Goal: Information Seeking & Learning: Learn about a topic

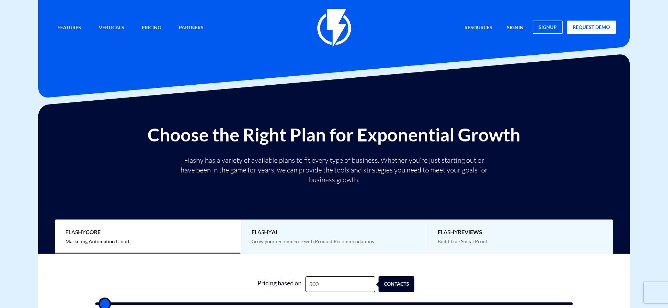
click at [514, 26] on link "signin" at bounding box center [515, 28] width 27 height 15
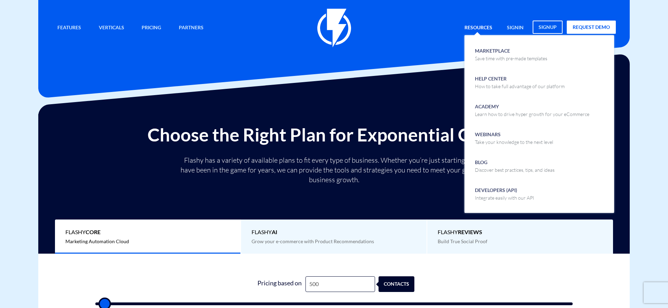
click at [487, 28] on link "Resources" at bounding box center [478, 28] width 38 height 15
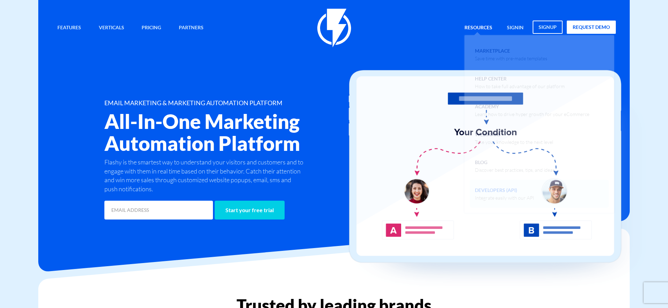
click at [503, 189] on span "Developers (API) Integrate easily with our API" at bounding box center [504, 193] width 59 height 16
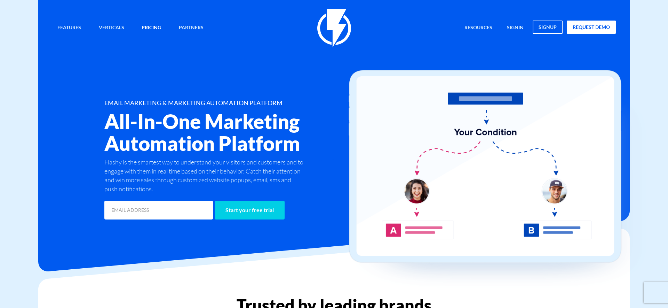
click at [141, 23] on link "Pricing" at bounding box center [151, 28] width 30 height 15
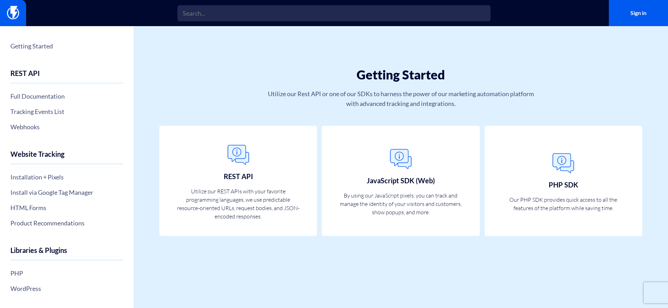
drag, startPoint x: 260, startPoint y: 82, endPoint x: 263, endPoint y: 84, distance: 3.6
click at [260, 83] on div "Getting Started Utilize our Rest API or one of our SDKs to harness the power of…" at bounding box center [401, 75] width 534 height 99
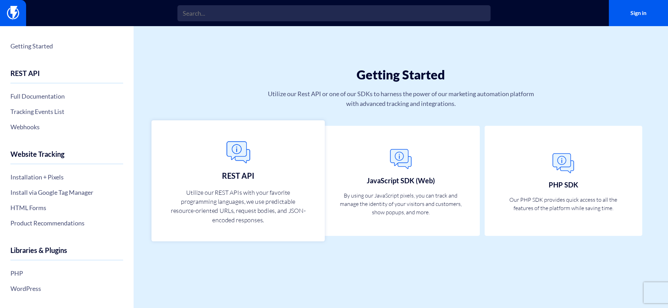
click at [256, 186] on link "REST API Utilize our REST APIs with your favorite programming languages, we use…" at bounding box center [238, 180] width 173 height 121
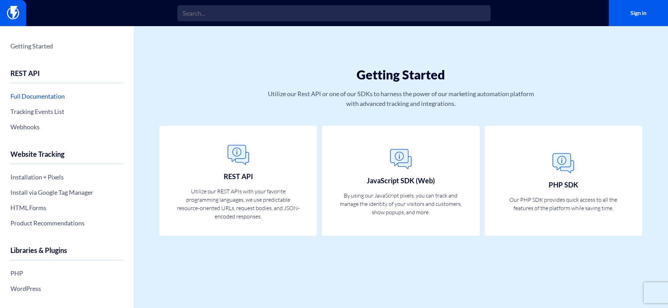
click at [43, 95] on link "Full Documentation" at bounding box center [66, 96] width 113 height 12
click at [33, 42] on link "Getting Started" at bounding box center [66, 46] width 113 height 12
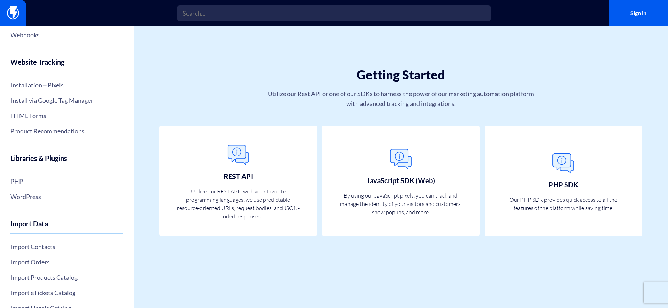
scroll to position [89, 0]
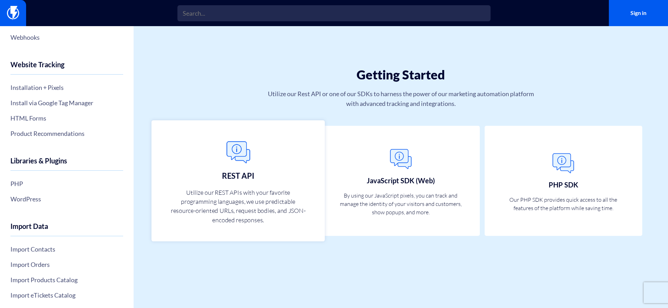
click at [226, 151] on img at bounding box center [238, 152] width 31 height 31
click at [226, 152] on img at bounding box center [238, 152] width 31 height 31
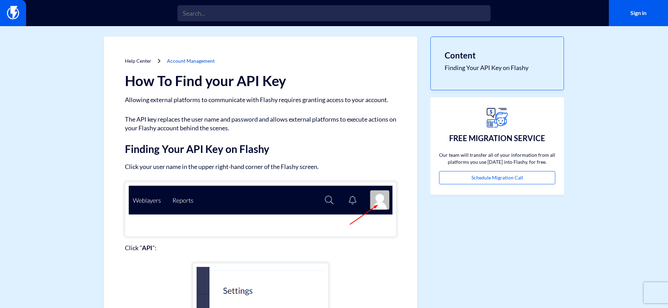
click at [181, 60] on link "Account Management" at bounding box center [191, 61] width 48 height 6
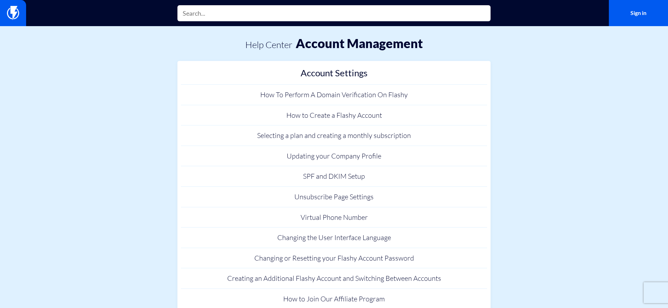
click at [294, 13] on input "text" at bounding box center [333, 13] width 313 height 16
type input "how to fins list id"
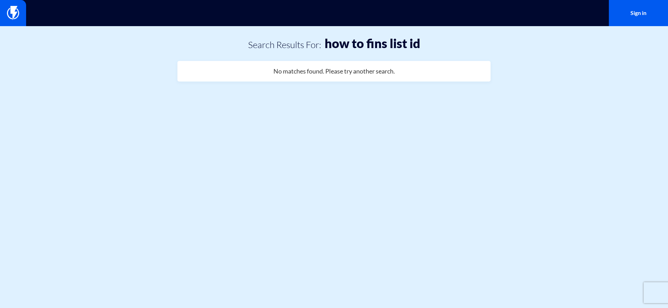
click at [253, 99] on html "Features Marketing Automation Convert, Enagage And Retain Your Customers Email …" at bounding box center [334, 49] width 668 height 99
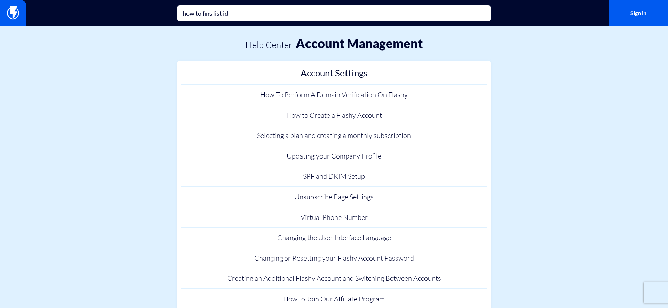
click at [258, 9] on input "how to fins list id" at bounding box center [333, 13] width 313 height 16
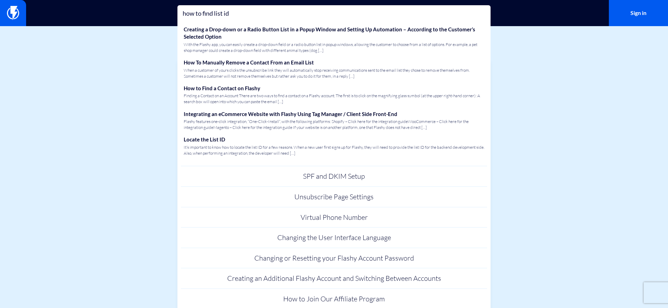
type input "how to find list id"
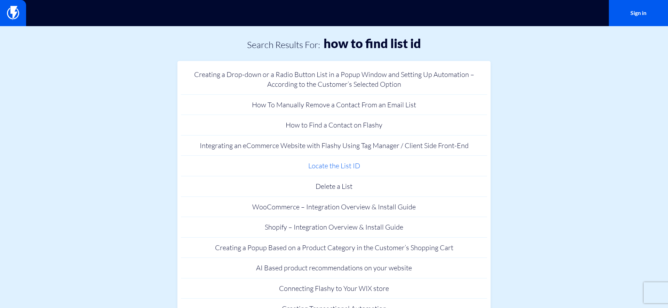
click at [351, 159] on link "Locate the List ID" at bounding box center [334, 165] width 306 height 21
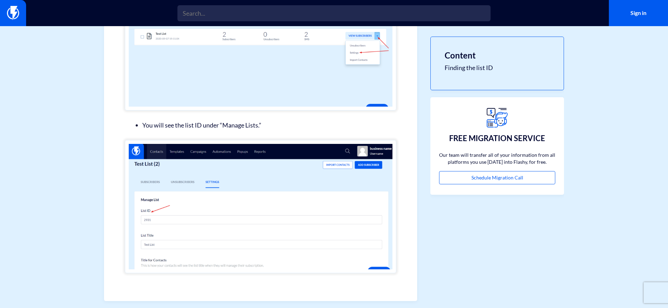
scroll to position [369, 0]
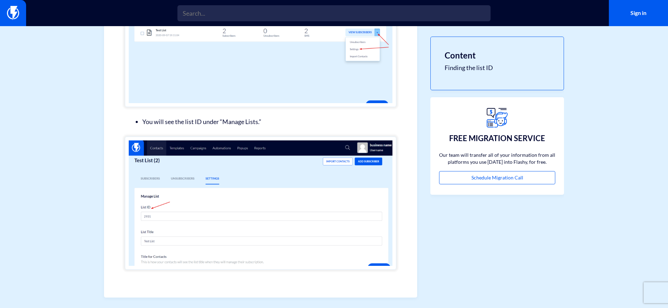
click at [212, 0] on div "Sign in" at bounding box center [334, 13] width 668 height 26
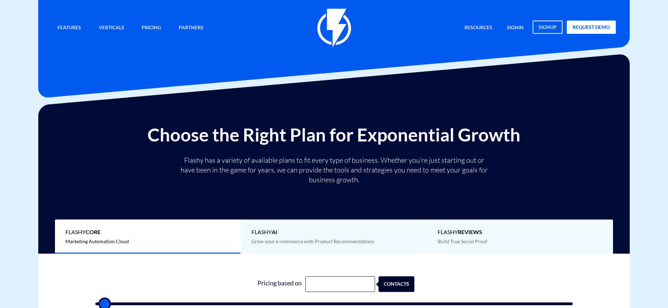
type input "500"
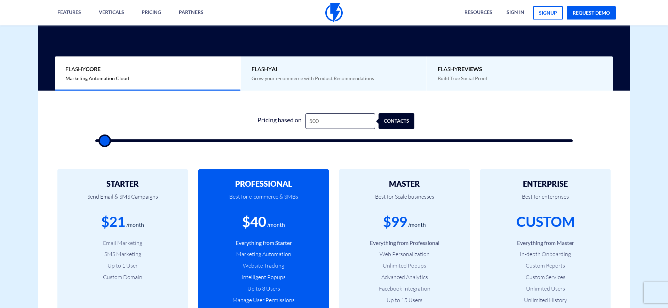
scroll to position [199, 0]
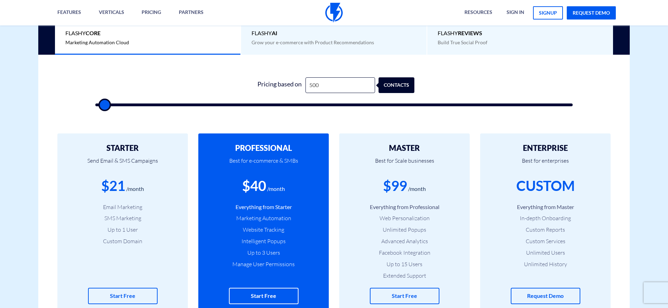
type input "13,500"
type input "13500"
click at [164, 103] on input "range" at bounding box center [333, 104] width 477 height 3
type input "13,000"
type input "13000"
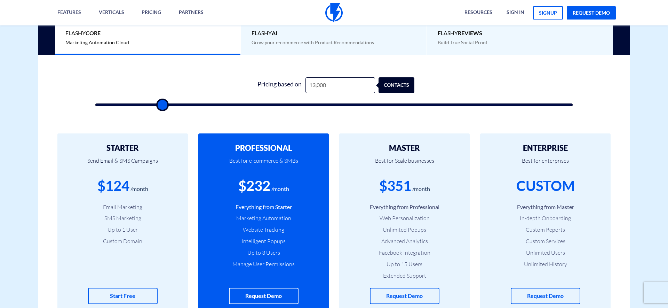
type input "12,500"
type input "12500"
type input "11,500"
type input "11500"
type input "10,500"
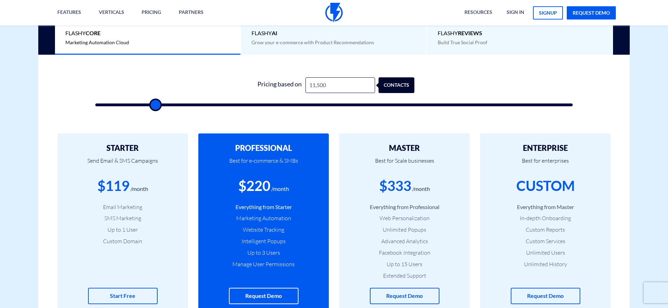
type input "10500"
type input "10,000"
type input "10000"
type input "9,000"
type input "9000"
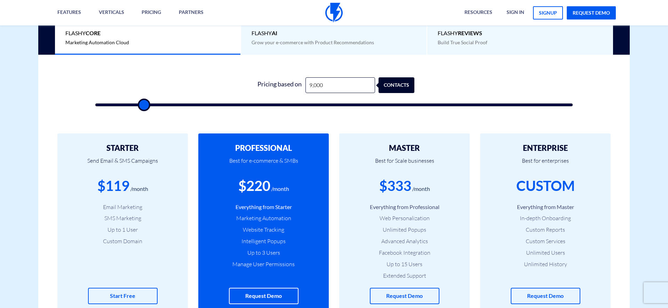
type input "8,500"
type input "8500"
type input "8,000"
type input "8000"
type input "7,500"
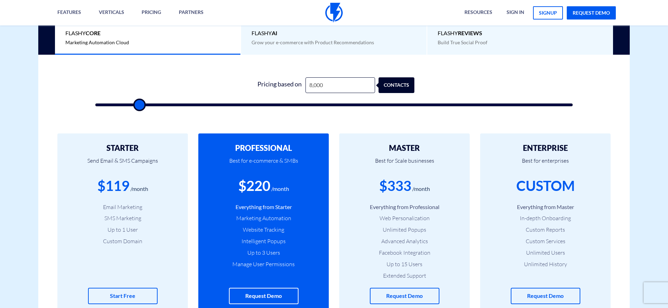
type input "7500"
type input "7,000"
type input "7000"
type input "6,500"
type input "6500"
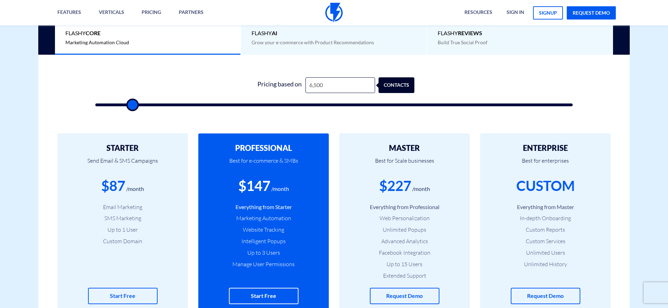
type input "6,000"
type input "6000"
type input "7,000"
type input "7000"
type input "7,500"
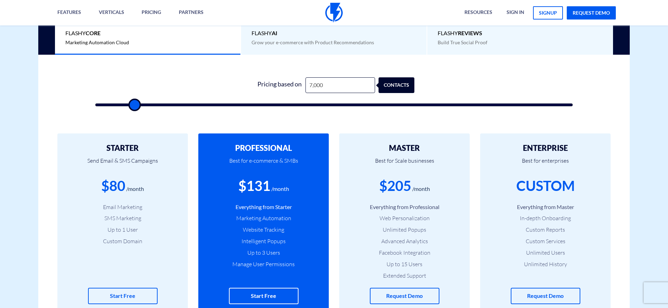
type input "7500"
type input "8,000"
type input "8000"
type input "7,500"
type input "7500"
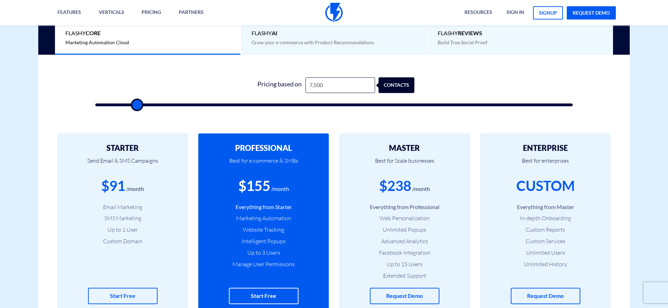
type input "8,000"
drag, startPoint x: 165, startPoint y: 103, endPoint x: 139, endPoint y: 102, distance: 25.8
type input "8000"
click at [139, 103] on input "range" at bounding box center [333, 104] width 477 height 3
click at [277, 80] on div "Pricing based on" at bounding box center [279, 85] width 52 height 16
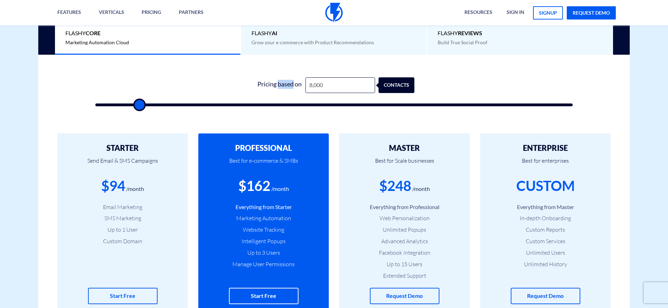
click at [277, 80] on div "Pricing based on" at bounding box center [279, 85] width 52 height 16
click at [337, 82] on input "8,000" at bounding box center [340, 85] width 70 height 16
click at [338, 82] on input "8,000" at bounding box center [340, 85] width 70 height 16
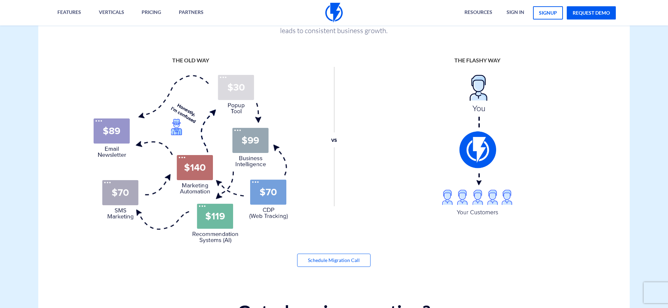
scroll to position [827, 0]
